Goal: Navigation & Orientation: Find specific page/section

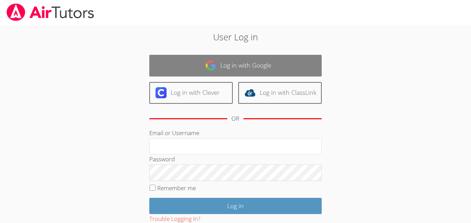
click at [281, 60] on link "Log in with Google" at bounding box center [235, 66] width 172 height 22
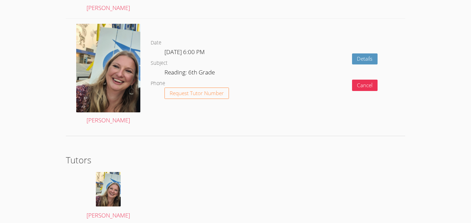
scroll to position [1063, 0]
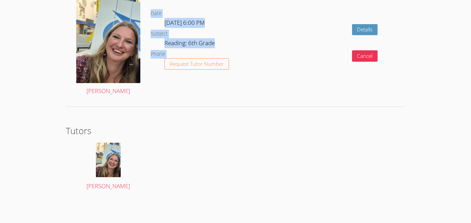
drag, startPoint x: 197, startPoint y: 95, endPoint x: 193, endPoint y: 78, distance: 17.4
click at [193, 78] on div "Date [DATE] 6:00 PM Subject Reading: 6th Grade Phone Request Tutor Number" at bounding box center [210, 45] width 119 height 112
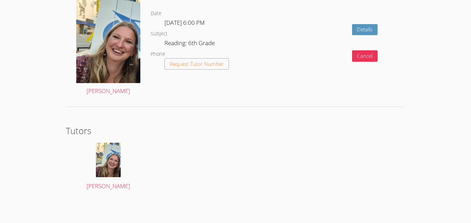
click at [235, 132] on h2 "Tutors" at bounding box center [235, 130] width 339 height 13
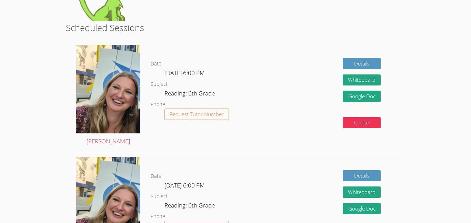
scroll to position [113, 0]
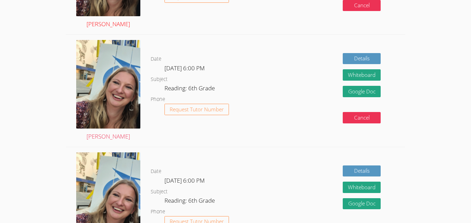
scroll to position [210, 0]
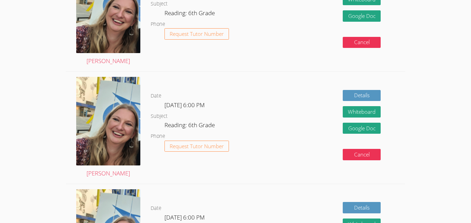
scroll to position [195, 0]
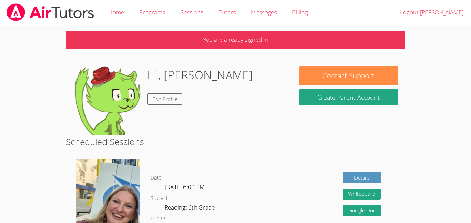
click at [254, 39] on p "You are already signed in" at bounding box center [235, 40] width 339 height 18
click at [113, 13] on link "Home" at bounding box center [116, 12] width 31 height 25
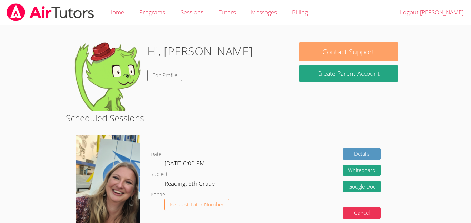
click at [380, 49] on button "Contact Support" at bounding box center [348, 51] width 99 height 19
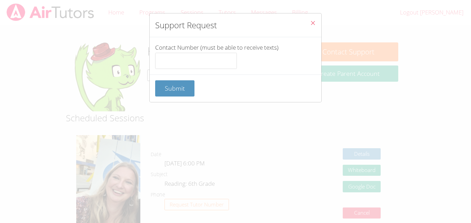
click at [308, 22] on button "Close" at bounding box center [312, 23] width 17 height 21
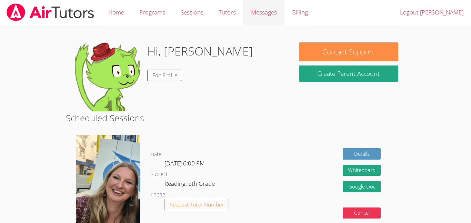
click at [270, 13] on span "Messages" at bounding box center [264, 12] width 26 height 8
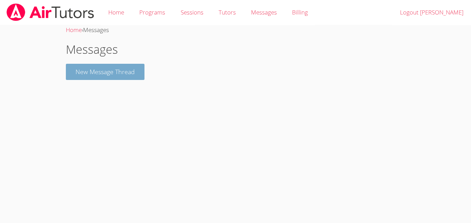
click at [137, 71] on button "New Message Thread" at bounding box center [105, 72] width 79 height 16
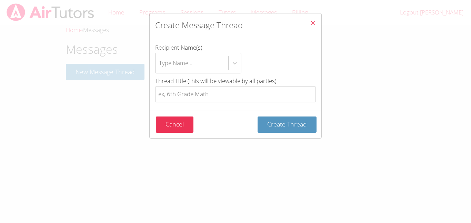
click at [309, 24] on button "Close" at bounding box center [312, 23] width 17 height 21
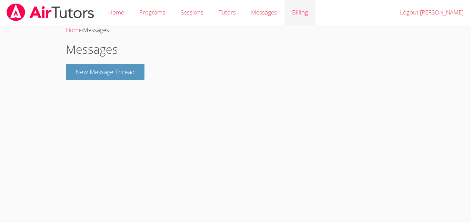
click at [304, 25] on link "Billing" at bounding box center [299, 12] width 31 height 25
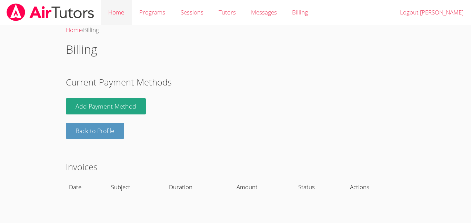
click at [117, 14] on link "Home" at bounding box center [116, 12] width 31 height 25
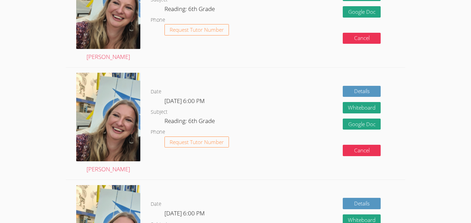
scroll to position [199, 0]
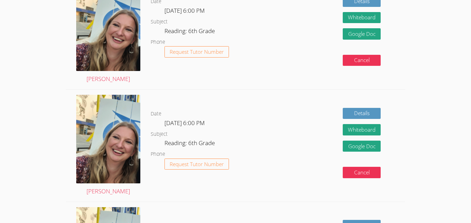
scroll to position [180, 0]
